Goal: Information Seeking & Learning: Check status

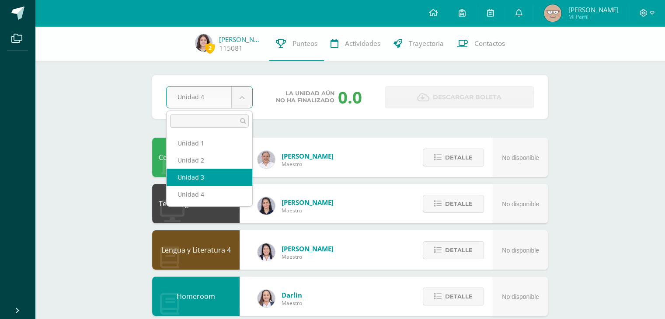
select select "Unidad 3"
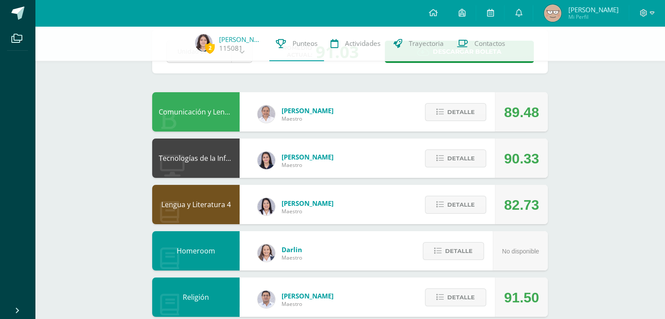
scroll to position [45, 0]
click at [455, 202] on span "Detalle" at bounding box center [461, 205] width 28 height 16
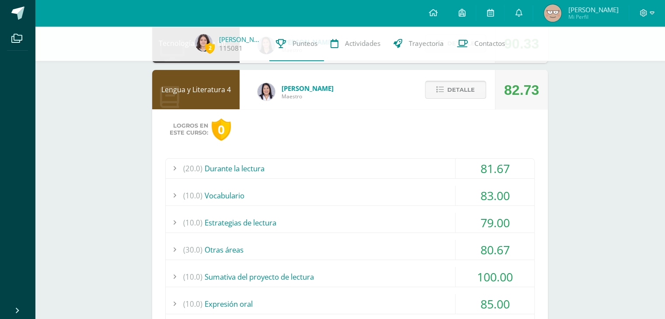
scroll to position [162, 0]
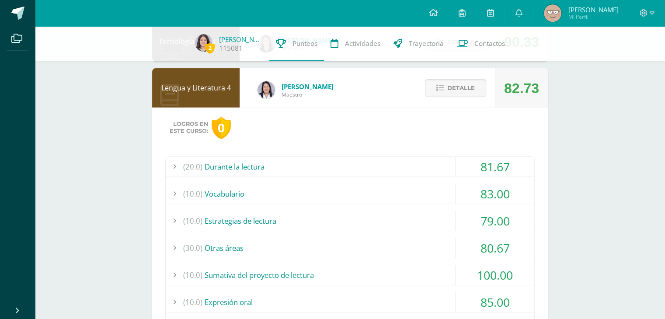
click at [402, 215] on div "(10.0) Estrategias de lectura" at bounding box center [350, 221] width 369 height 20
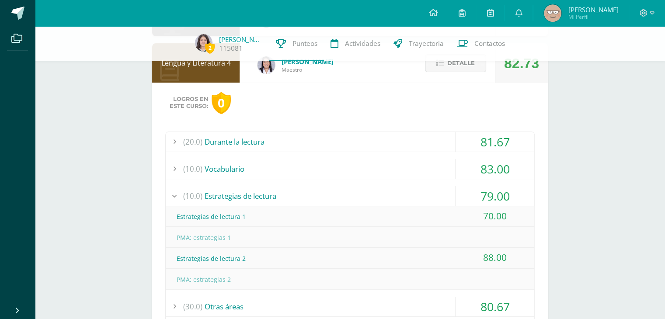
scroll to position [197, 0]
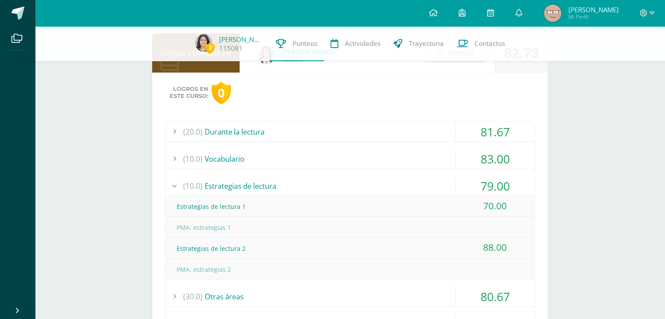
click at [363, 178] on div "(10.0) Estrategias de lectura" at bounding box center [350, 186] width 369 height 20
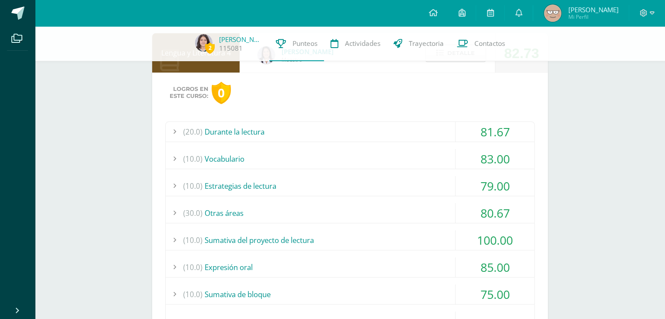
click at [377, 129] on div "(20.0) Durante la lectura" at bounding box center [350, 132] width 369 height 20
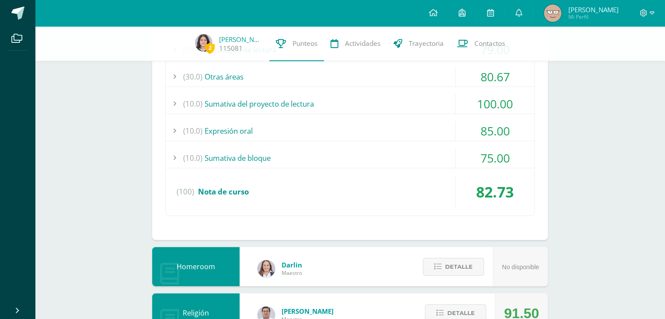
scroll to position [525, 0]
